Goal: Information Seeking & Learning: Learn about a topic

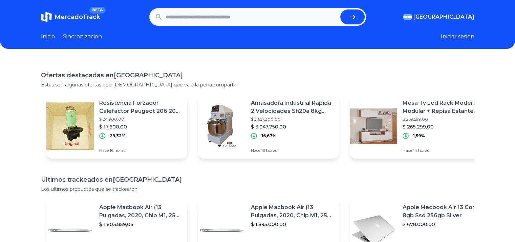
click at [194, 24] on input "text" at bounding box center [252, 16] width 172 height 15
type input "********"
click at [340, 9] on button "submit" at bounding box center [352, 16] width 24 height 15
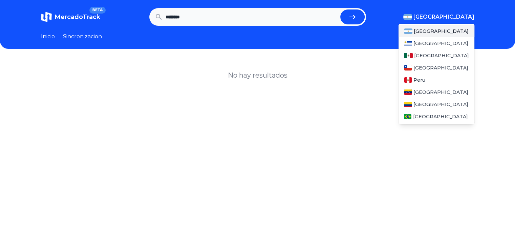
click at [456, 16] on span "[GEOGRAPHIC_DATA]" at bounding box center [443, 17] width 61 height 8
click at [425, 53] on span "[GEOGRAPHIC_DATA]" at bounding box center [441, 55] width 55 height 7
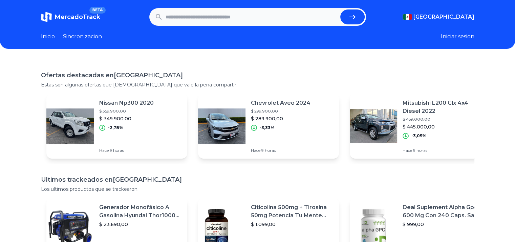
click at [226, 14] on input "text" at bounding box center [252, 16] width 172 height 15
type input "********"
click at [340, 9] on button "submit" at bounding box center [352, 16] width 24 height 15
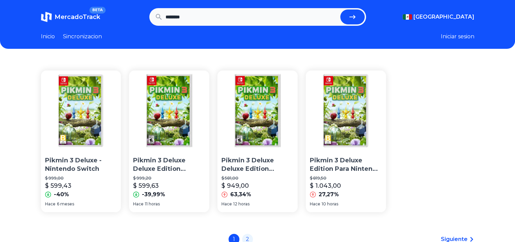
click at [181, 164] on p "Pikmin 3 Deluxe Deluxe Edition Nintendo Switch Físico" at bounding box center [169, 164] width 72 height 17
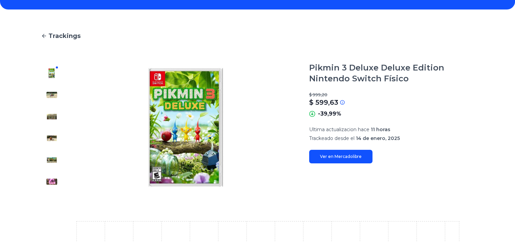
scroll to position [41, 0]
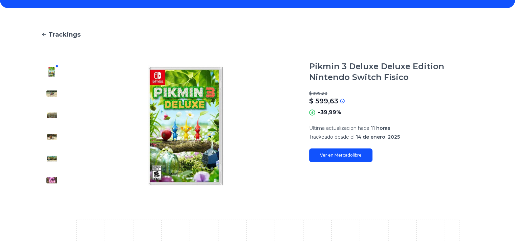
click at [336, 158] on link "Ver en Mercadolibre" at bounding box center [340, 155] width 63 height 14
